Goal: Find specific page/section: Find specific page/section

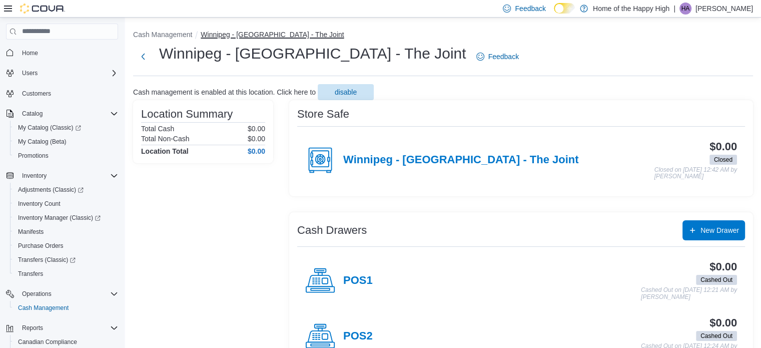
click at [228, 36] on button "Winnipeg - [GEOGRAPHIC_DATA] - The Joint" at bounding box center [272, 35] width 143 height 8
